Goal: Find contact information: Find contact information

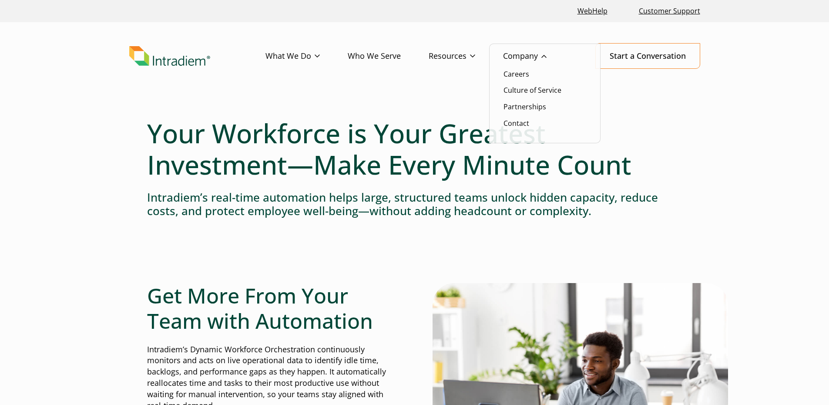
click at [506, 54] on link "Company" at bounding box center [538, 56] width 71 height 25
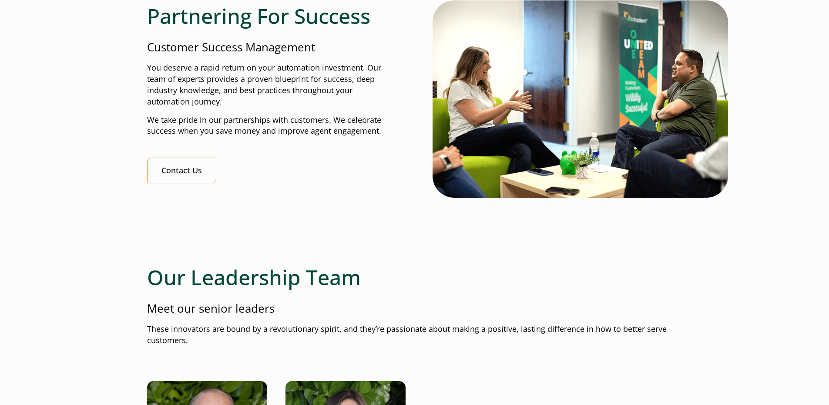
scroll to position [1044, 0]
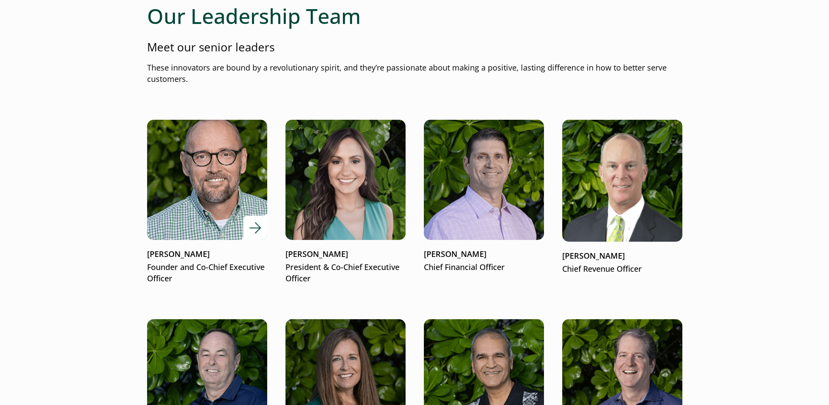
click at [168, 249] on p "Matt McConnell" at bounding box center [207, 254] width 120 height 11
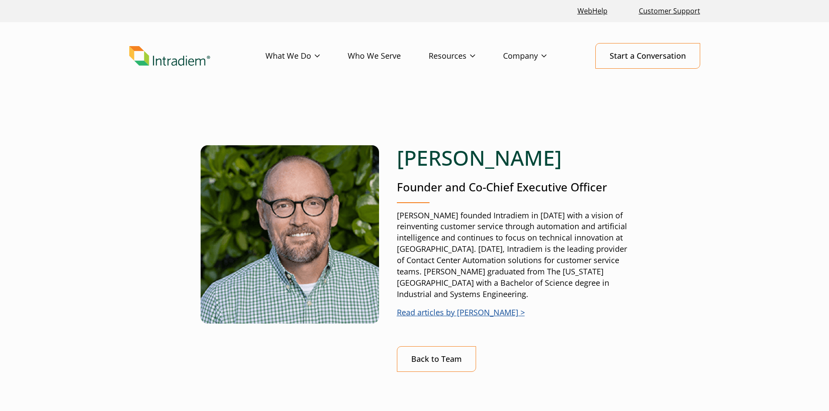
drag, startPoint x: 399, startPoint y: 156, endPoint x: 560, endPoint y: 160, distance: 161.1
click at [560, 160] on h1 "Matt McConnell" at bounding box center [513, 157] width 232 height 25
copy h1 "Matt McConnell"
